Goal: Information Seeking & Learning: Learn about a topic

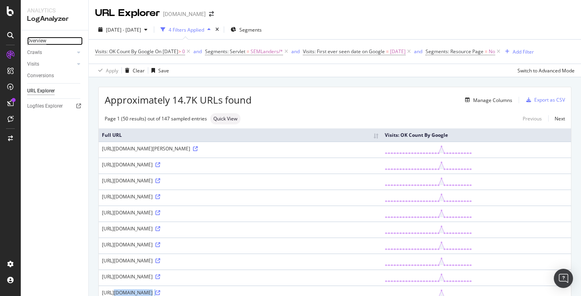
click at [34, 42] on div "Overview" at bounding box center [36, 41] width 19 height 8
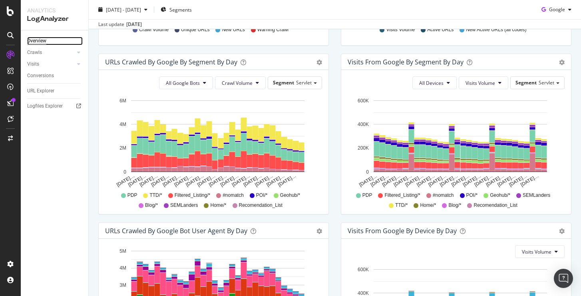
scroll to position [249, 0]
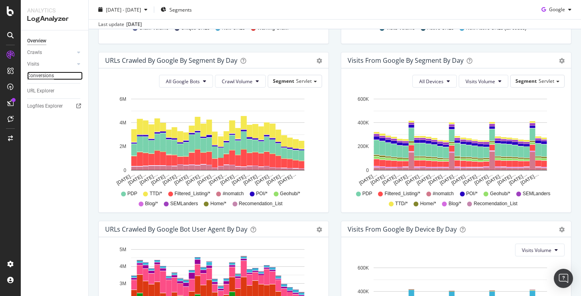
click at [43, 74] on div "Conversions" at bounding box center [40, 76] width 27 height 8
